Goal: Check status

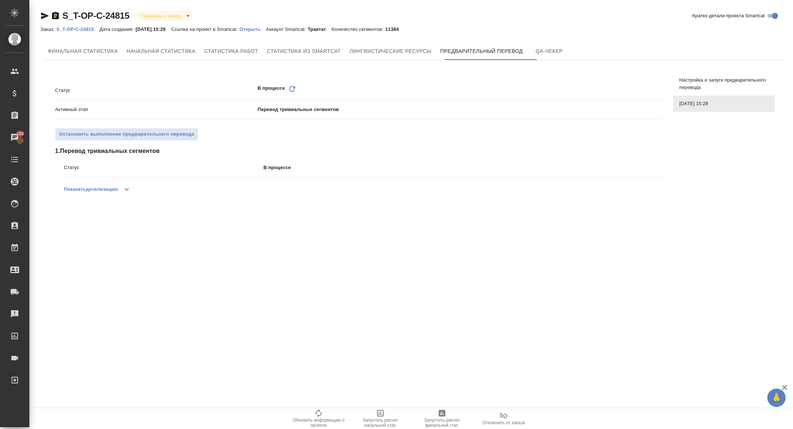
click at [290, 91] on icon "Обновить" at bounding box center [292, 88] width 9 height 9
click at [290, 92] on icon "Обновить" at bounding box center [292, 88] width 9 height 9
click at [261, 32] on div "Заказ: S_T-OP-C-24815 Дата создания: 16.08.2025, 15:29 Ссылка на проект в Smart…" at bounding box center [222, 29] width 364 height 9
click at [261, 28] on p "Открыть" at bounding box center [252, 29] width 26 height 6
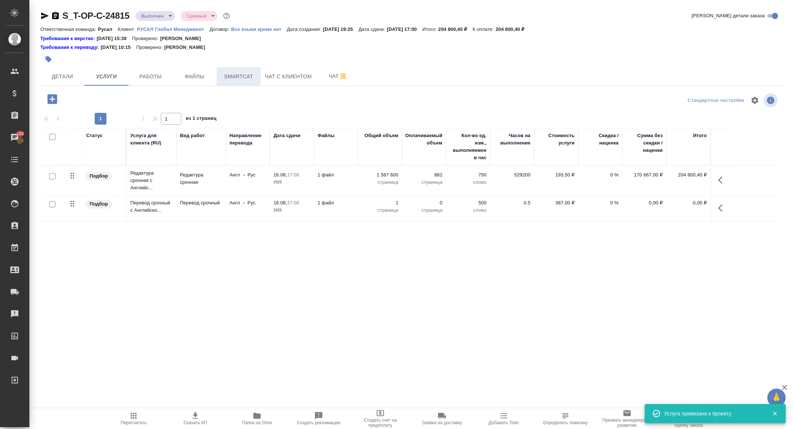
click at [232, 67] on button "Smartcat" at bounding box center [239, 76] width 44 height 18
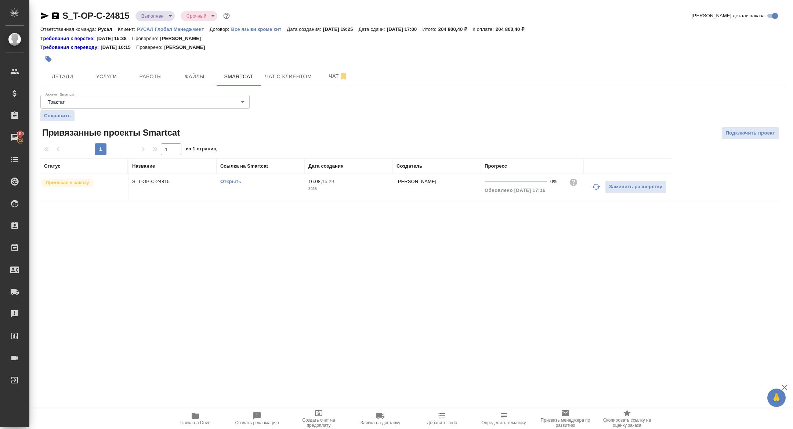
click at [228, 180] on link "Открыть" at bounding box center [230, 181] width 21 height 6
